Goal: Find specific page/section: Find specific page/section

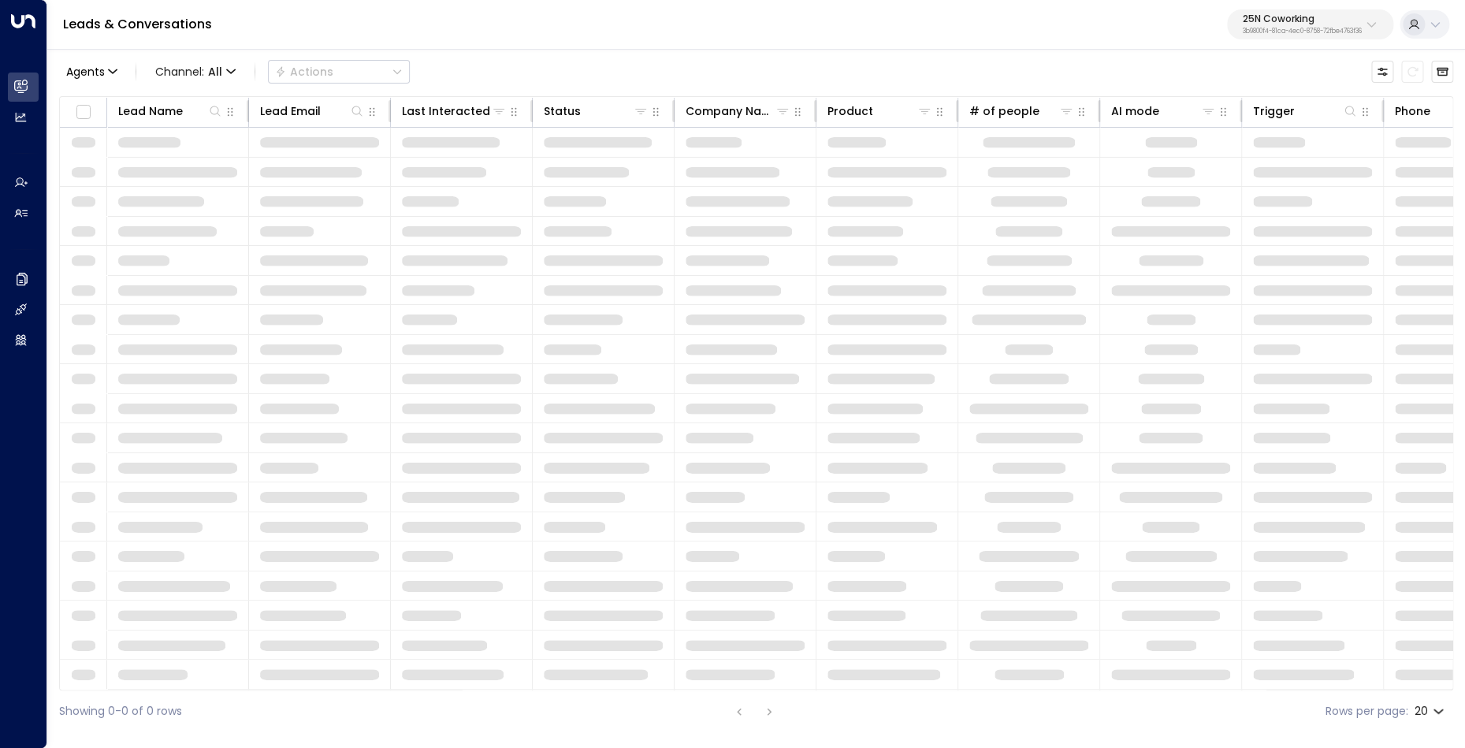
click at [1327, 33] on p "3b9800f4-81ca-4ec0-8758-72fbe4763f36" at bounding box center [1302, 31] width 119 height 6
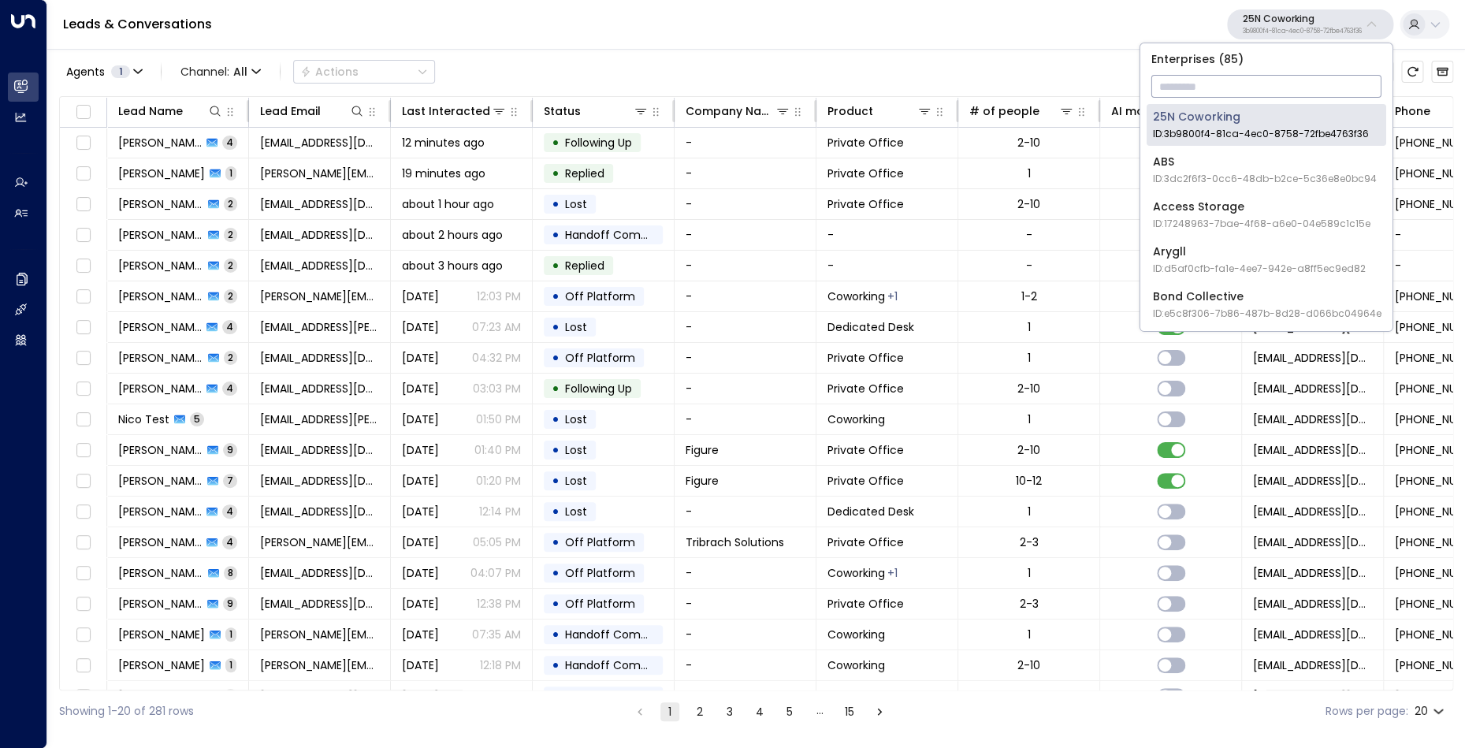
click at [1265, 84] on input "text" at bounding box center [1266, 86] width 230 height 29
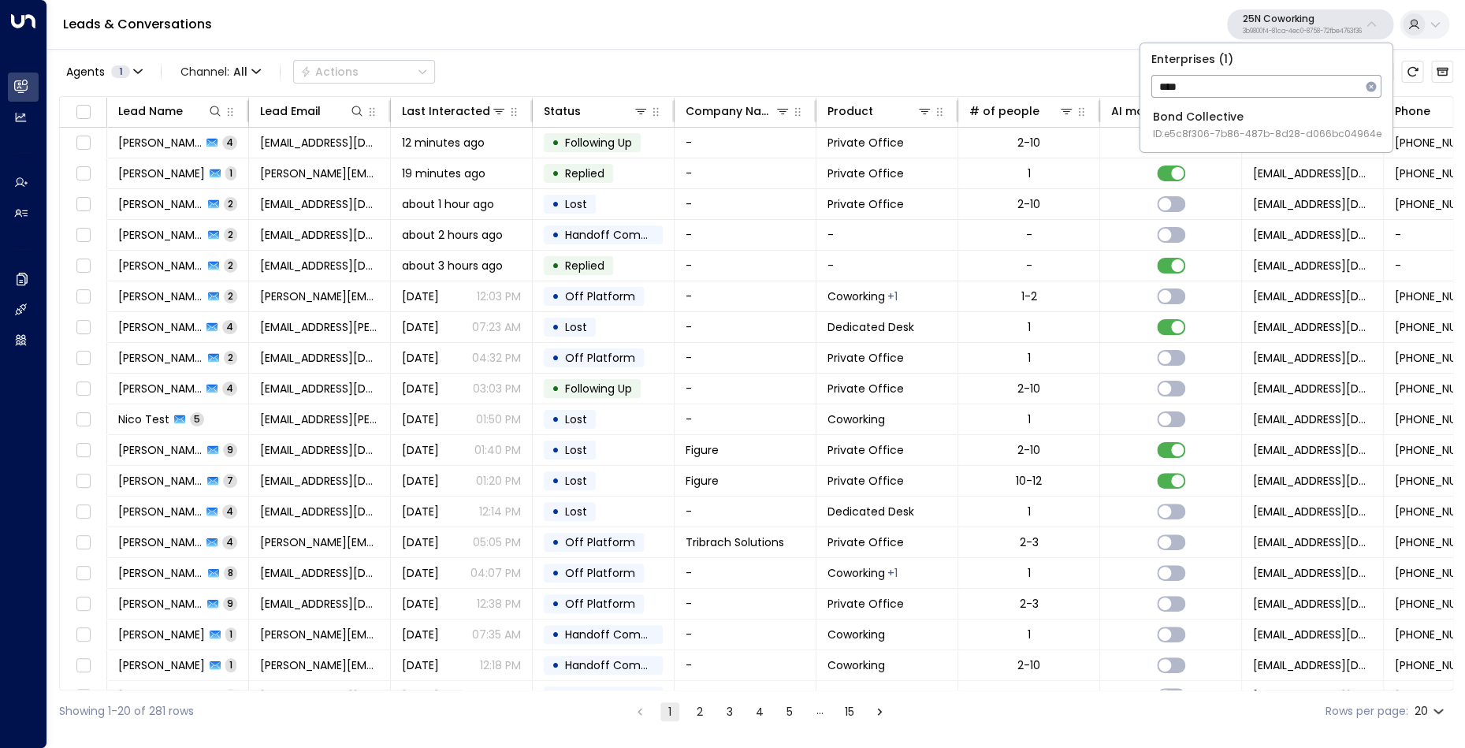
type input "****"
click at [1247, 111] on div "Bond Collective ID: e5c8f306-7b86-487b-8d28-d066bc04964e" at bounding box center [1267, 125] width 229 height 32
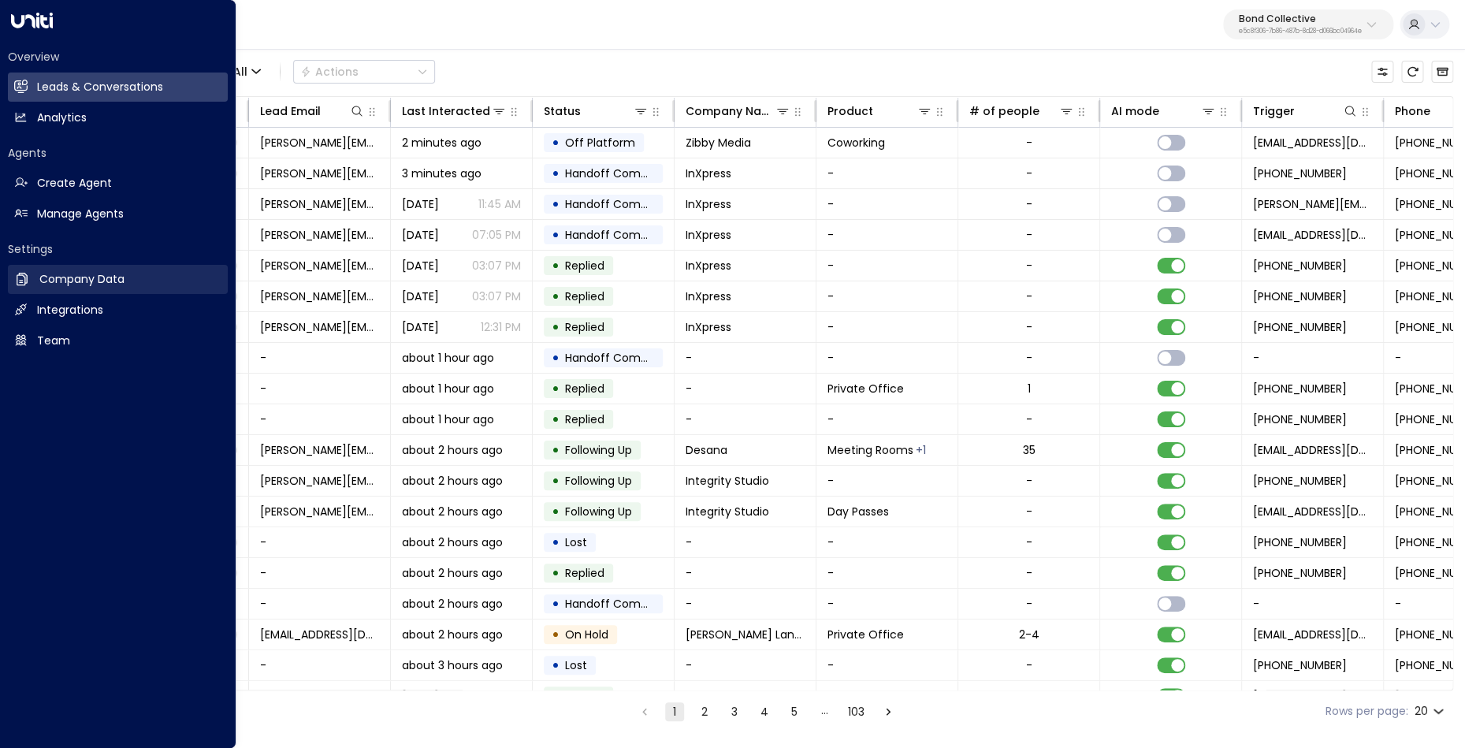
click at [42, 272] on h2 "Company Data" at bounding box center [81, 279] width 85 height 17
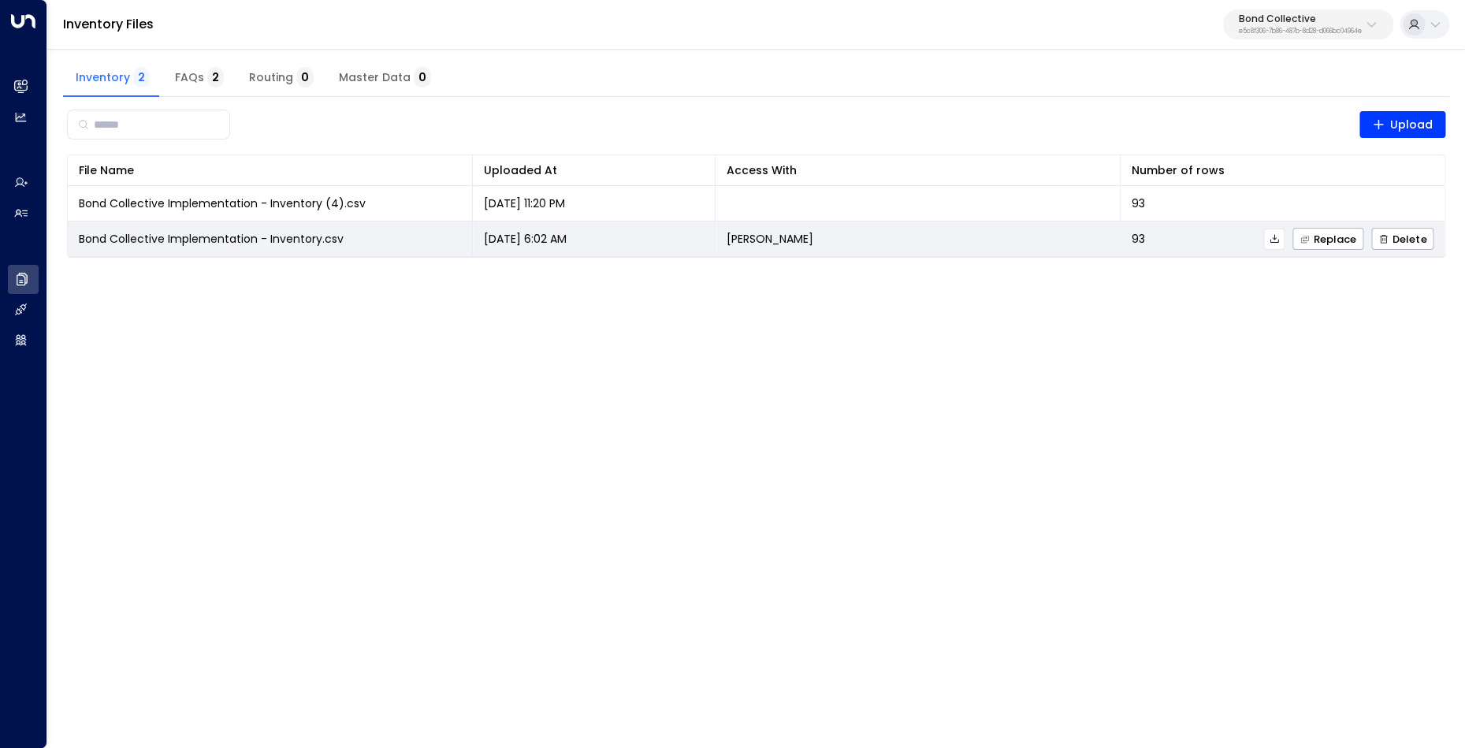
click at [1275, 240] on icon at bounding box center [1273, 238] width 9 height 9
